Goal: Find specific page/section: Find specific page/section

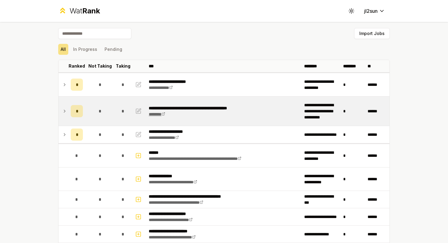
click at [158, 114] on link "*******" at bounding box center [157, 114] width 16 height 4
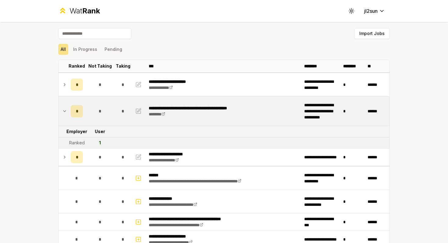
click at [66, 112] on icon at bounding box center [64, 110] width 5 height 7
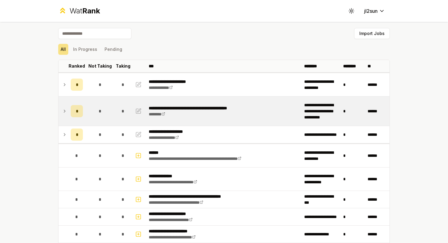
click at [39, 118] on div "**********" at bounding box center [224, 121] width 448 height 243
